Goal: Information Seeking & Learning: Learn about a topic

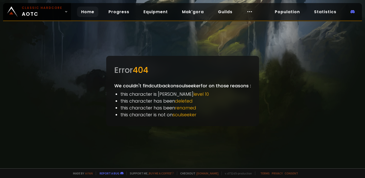
click at [85, 13] on link "Home" at bounding box center [87, 12] width 21 height 10
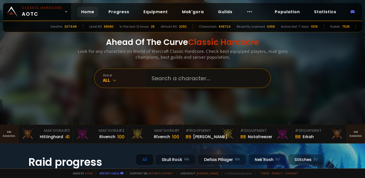
click at [189, 76] on input "text" at bounding box center [207, 78] width 116 height 18
paste input "cutback"
type input "cutback"
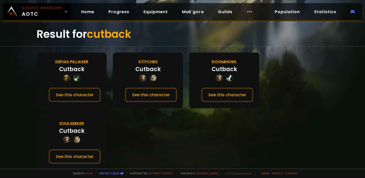
scroll to position [13, 0]
click at [69, 156] on button "See this character" at bounding box center [75, 156] width 52 height 14
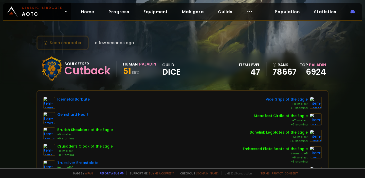
drag, startPoint x: 127, startPoint y: 73, endPoint x: 133, endPoint y: 73, distance: 6.1
click at [133, 73] on div "51 85 %" at bounding box center [139, 71] width 33 height 9
click at [133, 73] on small "85 %" at bounding box center [136, 72] width 8 height 5
drag, startPoint x: 124, startPoint y: 75, endPoint x: 139, endPoint y: 73, distance: 15.1
click at [139, 73] on div "51 85 %" at bounding box center [139, 71] width 33 height 9
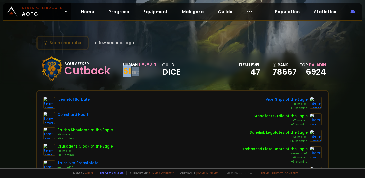
click at [139, 73] on small "85 %" at bounding box center [136, 72] width 8 height 5
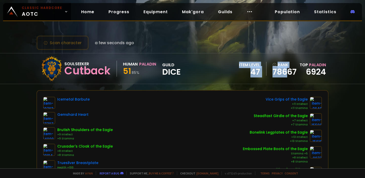
drag, startPoint x: 231, startPoint y: 62, endPoint x: 312, endPoint y: 79, distance: 83.1
click at [310, 78] on div "Soulseeker Cutback Human Paladin 51 85 % guild Dice item level 47 rank 78667 To…" at bounding box center [183, 68] width 292 height 30
click at [329, 75] on div "Soulseeker Cutback Human Paladin 51 85 % guild Dice item level 47 rank 78667 To…" at bounding box center [182, 68] width 365 height 31
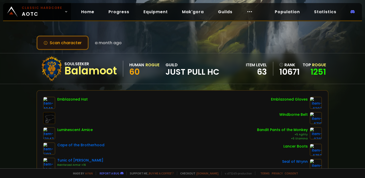
click at [54, 42] on button "Scan character" at bounding box center [63, 43] width 52 height 14
click at [74, 68] on div "Balamoot" at bounding box center [90, 71] width 53 height 8
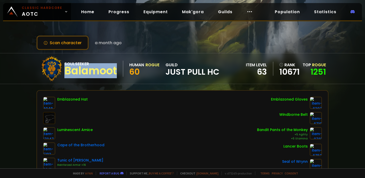
click at [74, 68] on div "Balamoot" at bounding box center [90, 71] width 53 height 8
copy div "Balamoot"
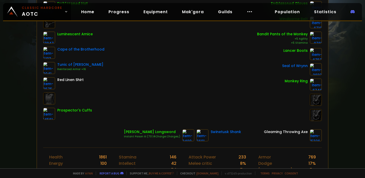
scroll to position [163, 0]
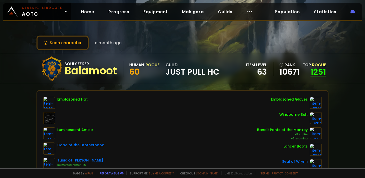
click at [314, 71] on link "1251" at bounding box center [318, 71] width 15 height 11
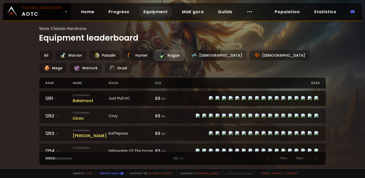
click at [88, 99] on div "Balamoot" at bounding box center [91, 100] width 36 height 6
